Goal: Information Seeking & Learning: Learn about a topic

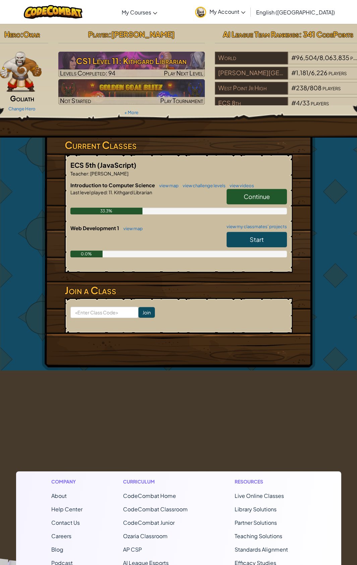
click at [248, 243] on link "Start" at bounding box center [257, 239] width 60 height 15
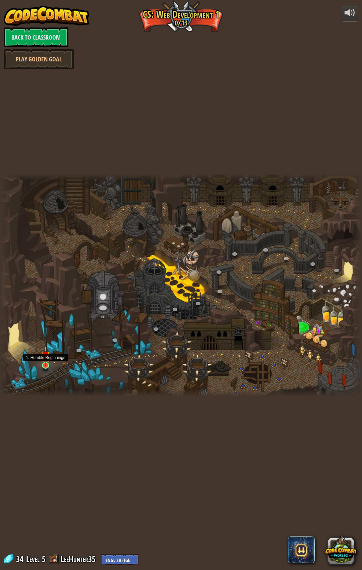
click at [46, 360] on img at bounding box center [45, 356] width 9 height 20
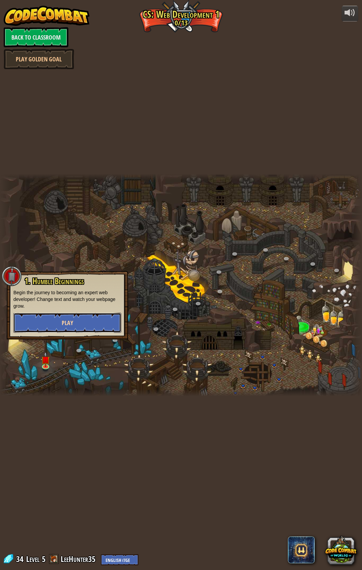
click at [53, 321] on button "Play" at bounding box center [67, 323] width 108 height 20
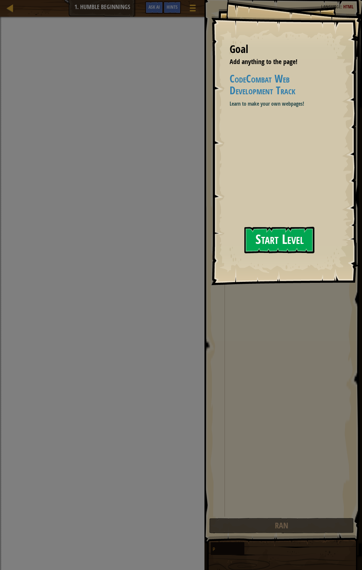
click at [262, 238] on button "Start Level" at bounding box center [280, 240] width 70 height 27
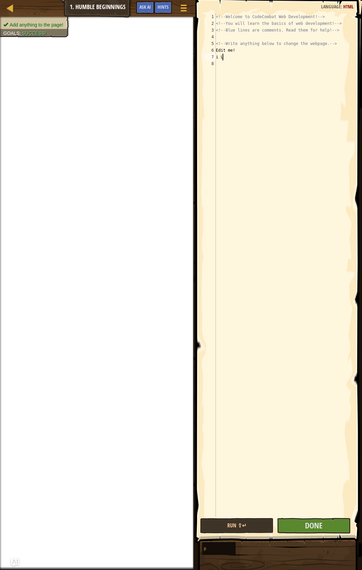
scroll to position [3, 0]
type textarea "i"
type textarea "I like [DOMAIN_NAME]!"
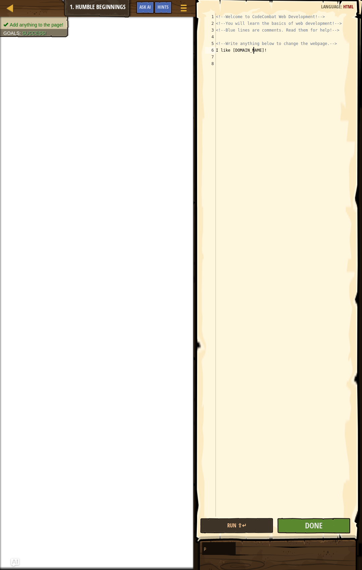
click at [263, 55] on div "<!-- Welcome to CodeCombat Web Development! --> <!-- You will learn the basics …" at bounding box center [284, 271] width 138 height 517
click at [253, 528] on button "Run ⇧↵" at bounding box center [236, 525] width 73 height 15
click at [301, 530] on button "Done" at bounding box center [313, 525] width 73 height 15
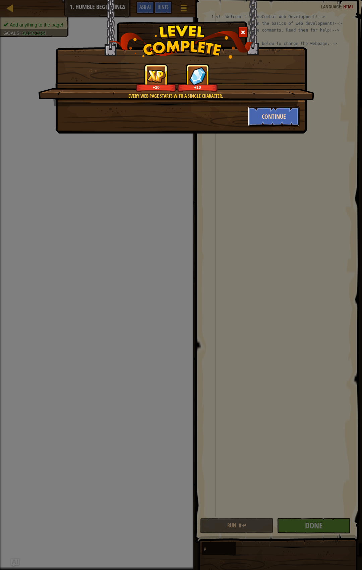
click at [279, 119] on button "Continue" at bounding box center [274, 116] width 52 height 20
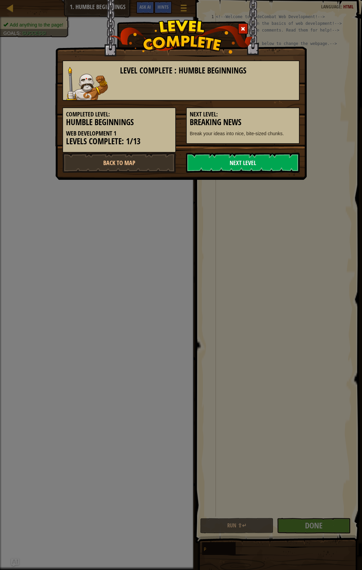
click at [251, 168] on link "Next Level" at bounding box center [243, 163] width 114 height 20
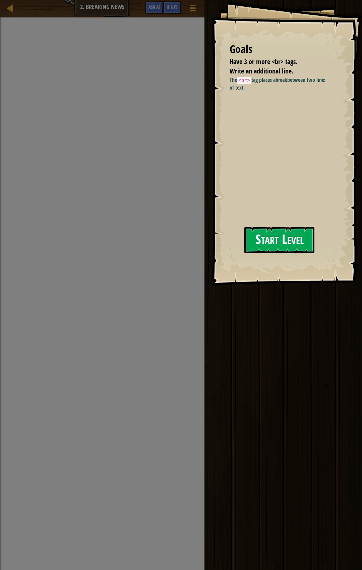
click at [262, 236] on button "Start Level" at bounding box center [280, 240] width 70 height 27
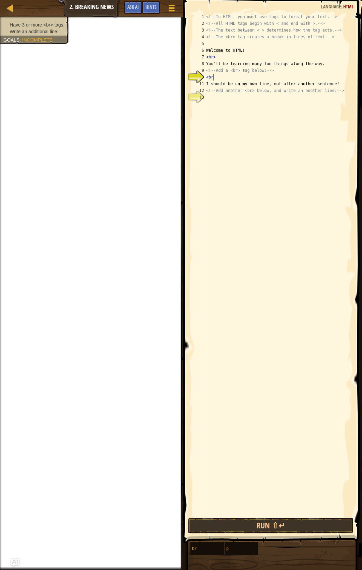
scroll to position [3, 0]
type textarea "<!-- Add another <br> below, and write an another line: -->"
drag, startPoint x: 243, startPoint y: 80, endPoint x: 236, endPoint y: 98, distance: 20.0
click at [236, 98] on div "<!-- In HTML, you must use tags to format your text. --> <!-- All HTML tags beg…" at bounding box center [278, 271] width 147 height 517
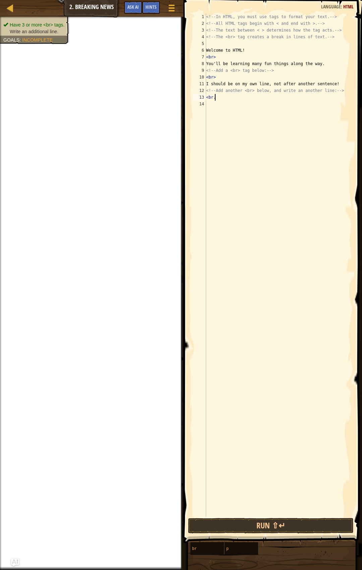
scroll to position [3, 0]
type textarea "<br>"
click at [247, 523] on button "Run ⇧↵" at bounding box center [271, 525] width 166 height 15
click at [230, 100] on div "<!-- In HTML, you must use tags to format your text. --> <!-- All HTML tags beg…" at bounding box center [278, 271] width 147 height 517
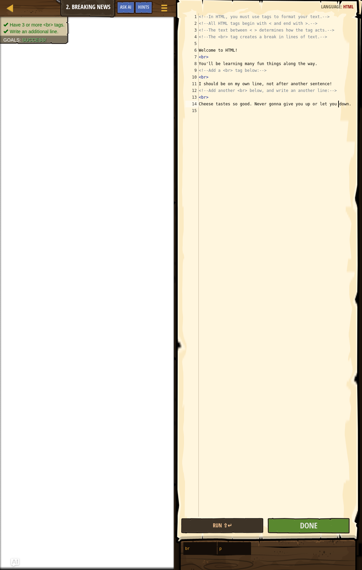
scroll to position [3, 11]
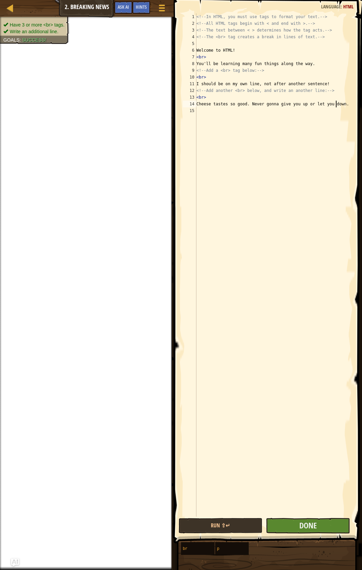
type textarea "Cheese tastes so good. Never gonna give you up or let you down."
click at [290, 526] on button "Done" at bounding box center [308, 525] width 84 height 15
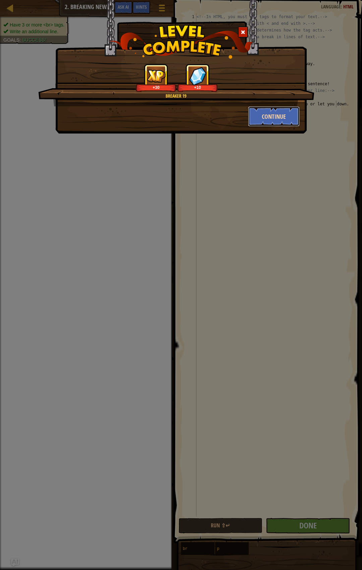
drag, startPoint x: 263, startPoint y: 120, endPoint x: 257, endPoint y: 123, distance: 6.9
click at [257, 123] on button "Continue" at bounding box center [274, 116] width 52 height 20
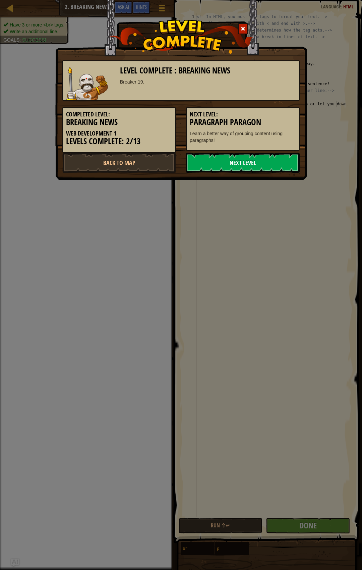
click at [239, 168] on link "Next Level" at bounding box center [243, 163] width 114 height 20
click at [239, 165] on link "Next Level" at bounding box center [243, 163] width 114 height 20
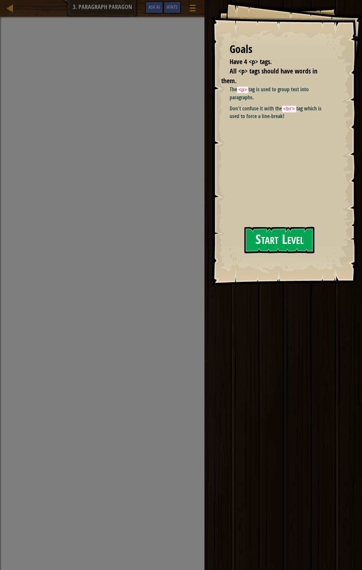
click at [258, 246] on button "Start Level" at bounding box center [280, 240] width 70 height 27
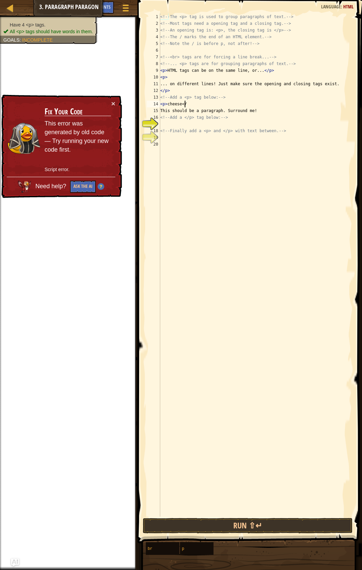
scroll to position [3, 2]
click at [115, 101] on div "× Fix Your Code This error was generated by old code — Try running your new cod…" at bounding box center [61, 146] width 123 height 104
click at [115, 101] on div "× Fix Your Code This error was generated by old code — Try running your new cod…" at bounding box center [61, 147] width 122 height 104
click at [113, 104] on button "×" at bounding box center [113, 103] width 4 height 7
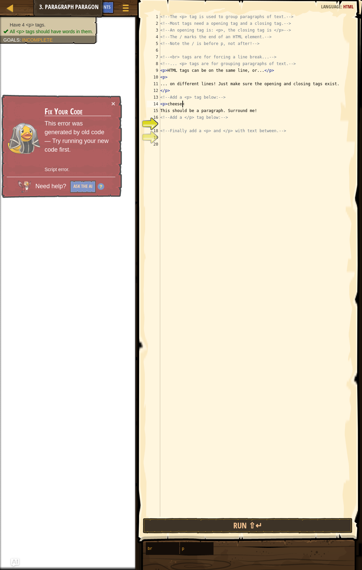
scroll to position [3, 1]
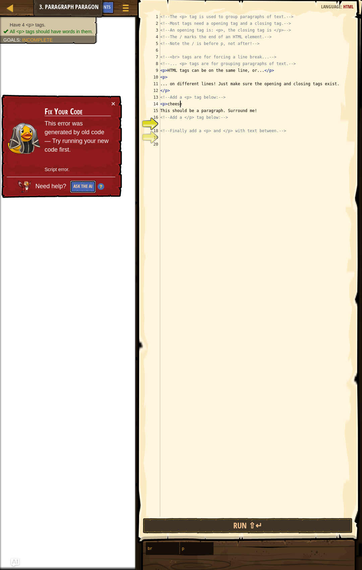
click at [81, 184] on button "Ask the AI" at bounding box center [83, 187] width 26 height 12
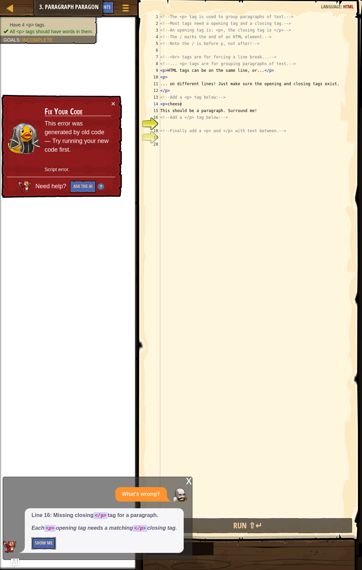
click at [50, 542] on button "Show Me" at bounding box center [44, 543] width 24 height 12
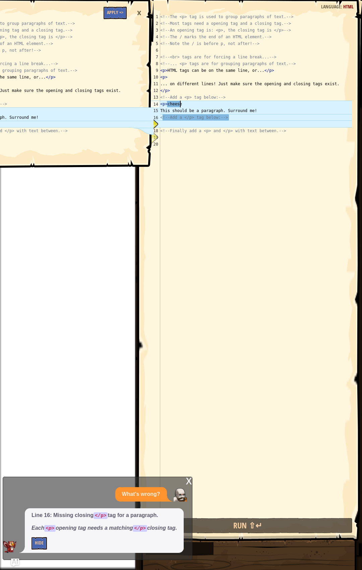
click at [205, 103] on div "<!-- The <p> tag is used to group paragraphs of text. --> <!-- Most tags need a…" at bounding box center [255, 271] width 193 height 517
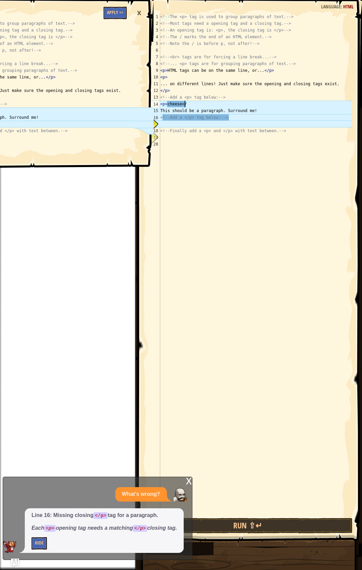
scroll to position [3, 2]
type textarea "<p>cheese</p>"
click at [206, 123] on div "<!-- The <p> tag is used to group paragraphs of text. --> <!-- Most tags need a…" at bounding box center [255, 271] width 193 height 517
click at [193, 101] on div "<!-- The <p> tag is used to group paragraphs of text. --> <!-- Most tags need a…" at bounding box center [255, 271] width 193 height 517
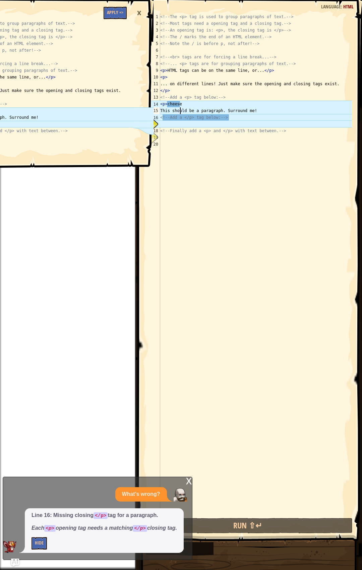
type textarea "<!-- Add a </p> tag below: -->"
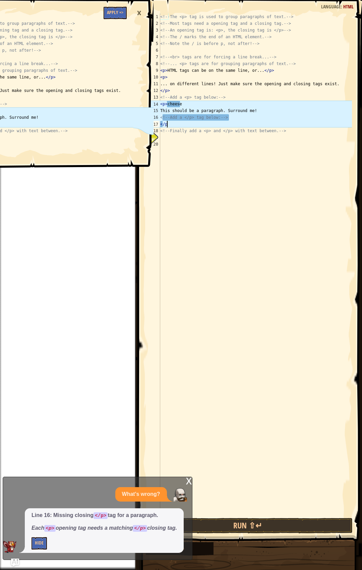
scroll to position [3, 0]
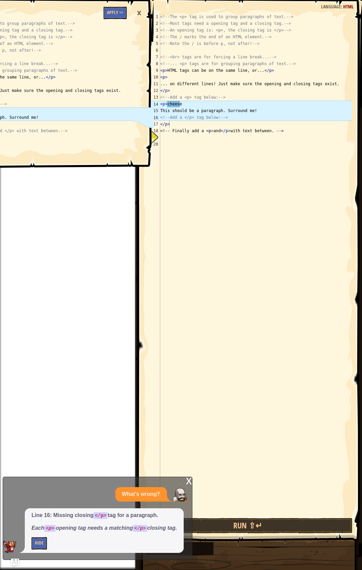
click at [140, 14] on div "×" at bounding box center [139, 12] width 11 height 15
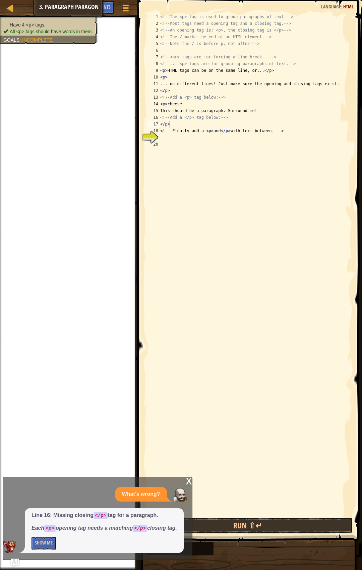
click at [176, 124] on div "<!-- The <p> tag is used to group paragraphs of text. --> <!-- Most tags need a…" at bounding box center [255, 271] width 193 height 517
click at [179, 134] on div "<!-- The <p> tag is used to group paragraphs of text. --> <!-- Most tags need a…" at bounding box center [255, 271] width 193 height 517
type textarea "<!-- Finally add a <p> and </p> with text between. -->"
click at [178, 135] on div "<!-- The <p> tag is used to group paragraphs of text. --> <!-- Most tags need a…" at bounding box center [255, 271] width 193 height 517
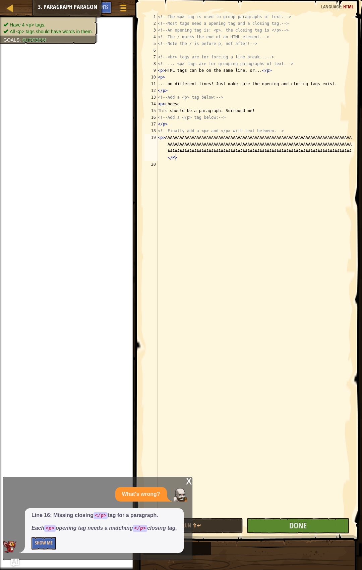
scroll to position [3, 47]
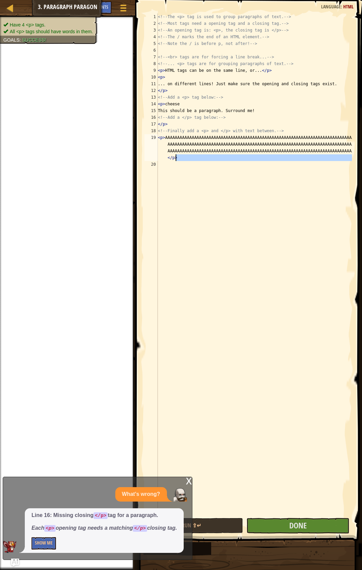
click at [186, 160] on div "<!-- The <p> tag is used to group paragraphs of text. --> <!-- Most tags need a…" at bounding box center [255, 271] width 196 height 517
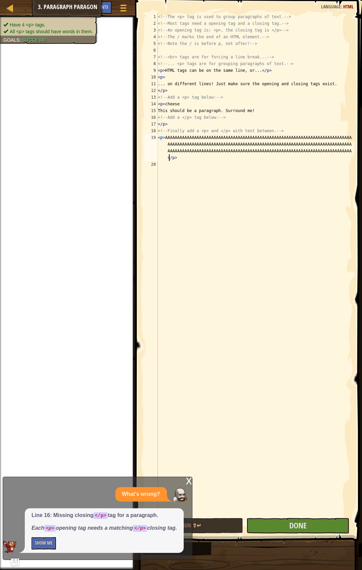
click at [170, 158] on div "<!-- The <p> tag is used to group paragraphs of text. --> <!-- Most tags need a…" at bounding box center [255, 271] width 196 height 517
click at [167, 157] on div "<!-- The <p> tag is used to group paragraphs of text. --> <!-- Most tags need a…" at bounding box center [255, 271] width 196 height 517
type textarea "<p> AAAAAAAAAAAAAAAAAAAAAAAAAAAAAAAAAAAAAAAAAAAAAAAAAAAAAAAAAAAAAAAAAAAAAAAAAAA…"
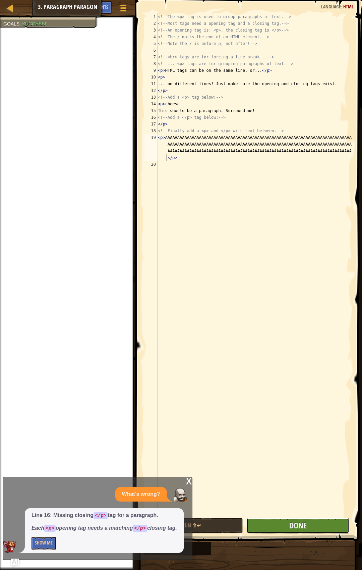
click at [285, 523] on button "Done" at bounding box center [298, 525] width 103 height 15
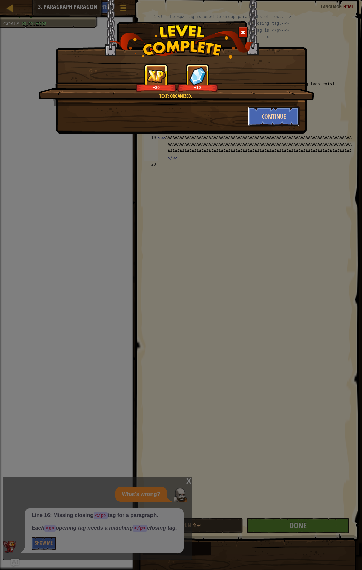
click at [271, 114] on button "Continue" at bounding box center [274, 116] width 52 height 20
